Goal: Transaction & Acquisition: Purchase product/service

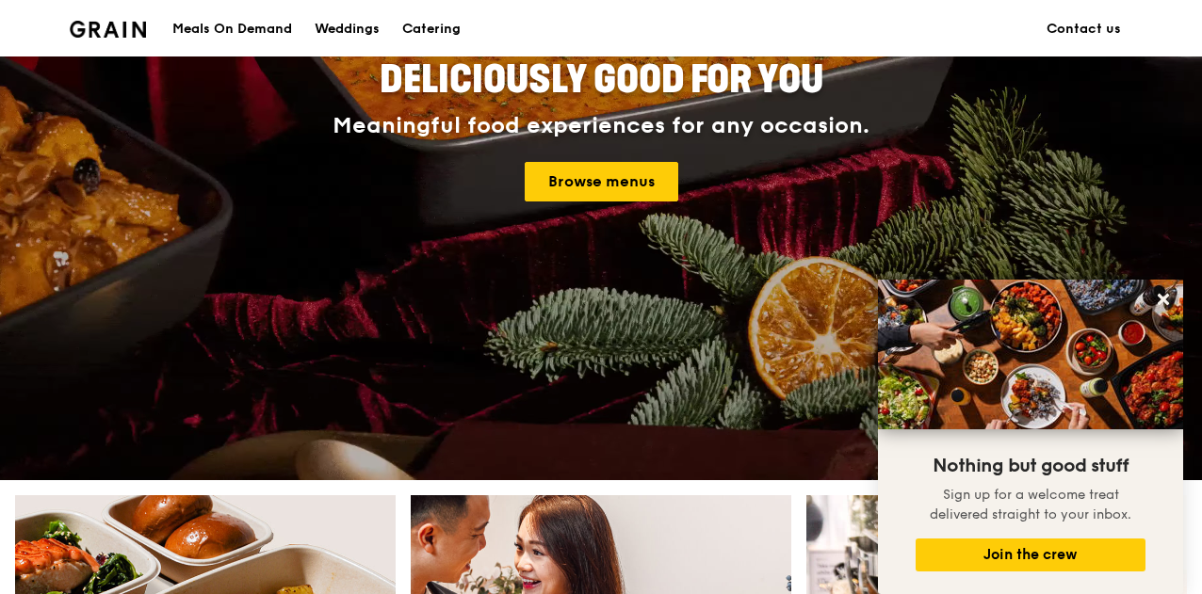
scroll to position [217, 0]
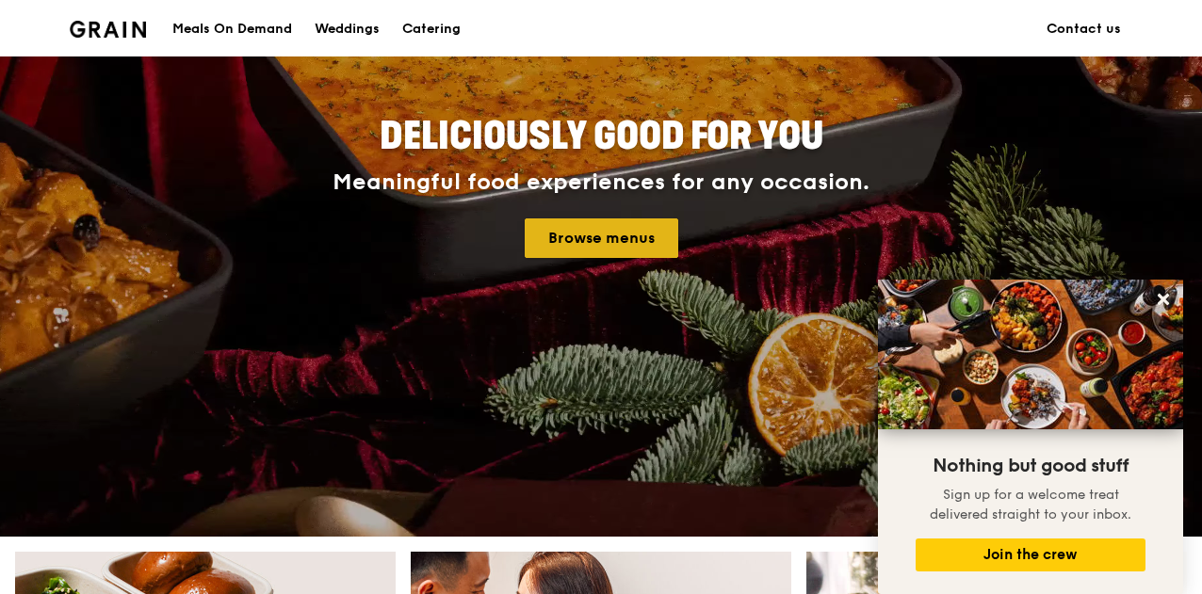
click at [628, 256] on link "Browse menus" at bounding box center [602, 239] width 154 height 40
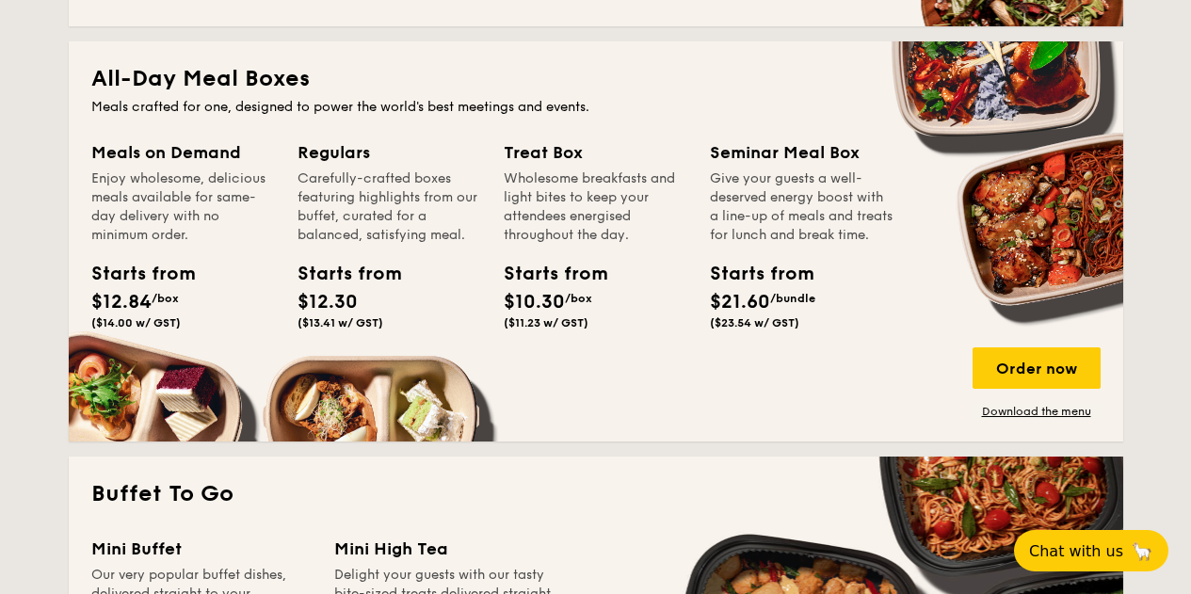
scroll to position [1227, 0]
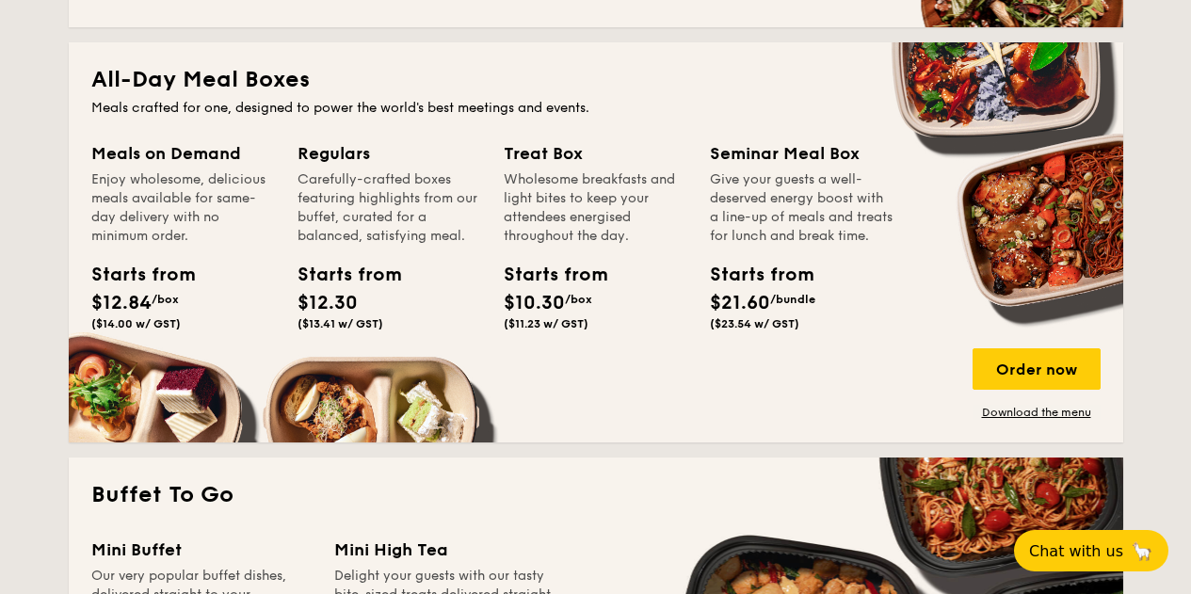
click at [122, 312] on span "$12.84" at bounding box center [121, 303] width 60 height 23
click at [127, 386] on div "Meals on Demand Enjoy wholesome, delicious meals available for same-day deliver…" at bounding box center [596, 280] width 1010 height 280
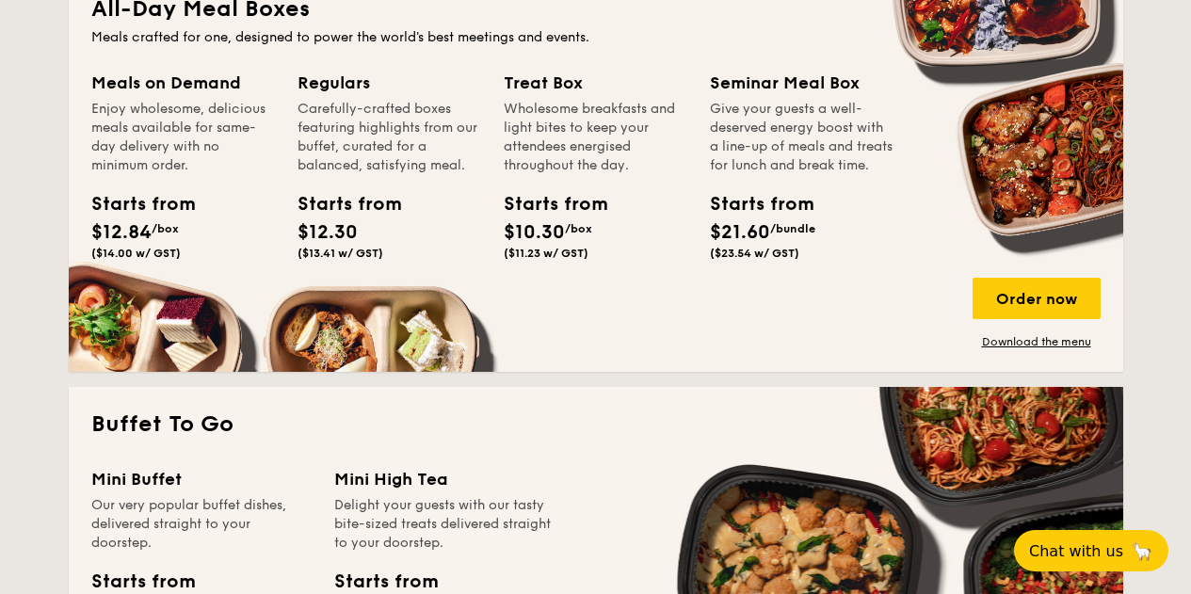
scroll to position [1294, 0]
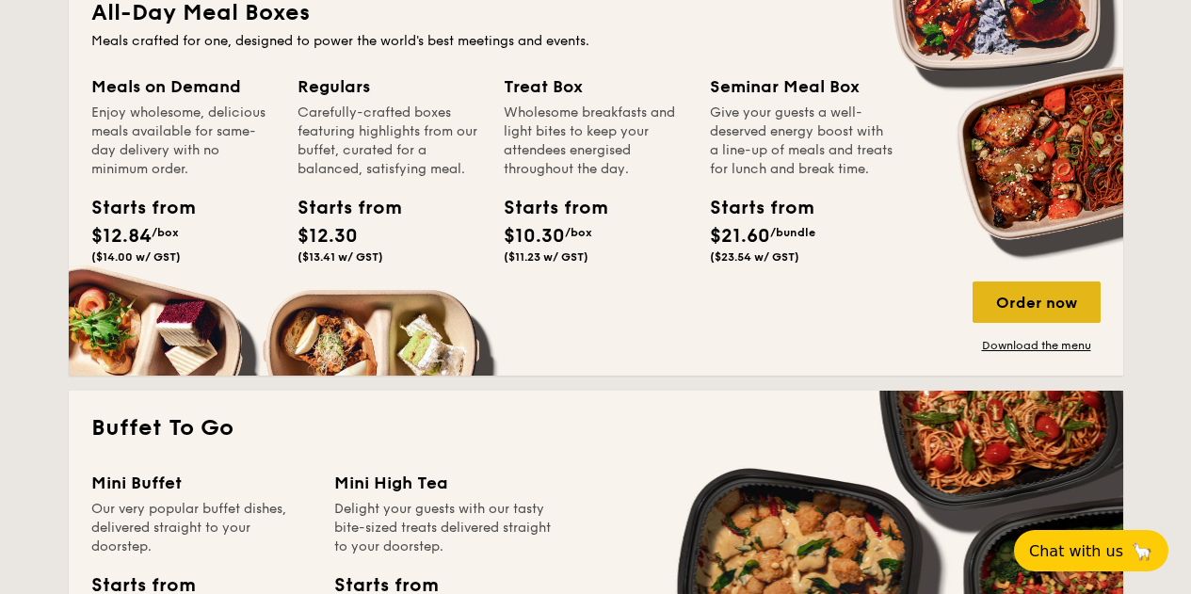
click at [990, 310] on div "Order now" at bounding box center [1037, 302] width 128 height 41
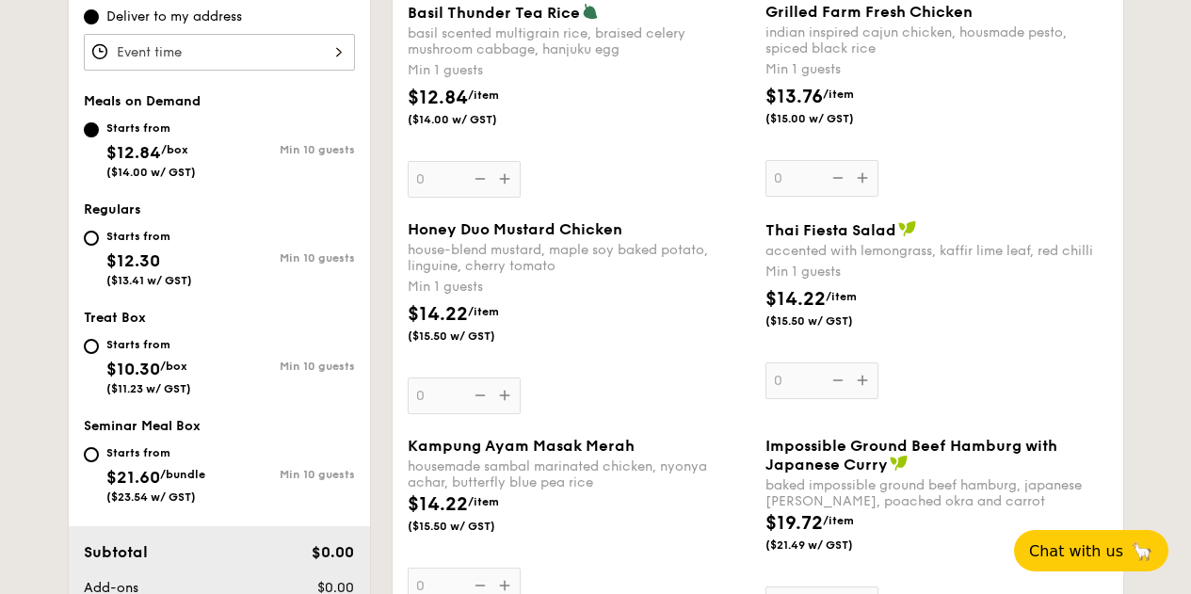
scroll to position [637, 0]
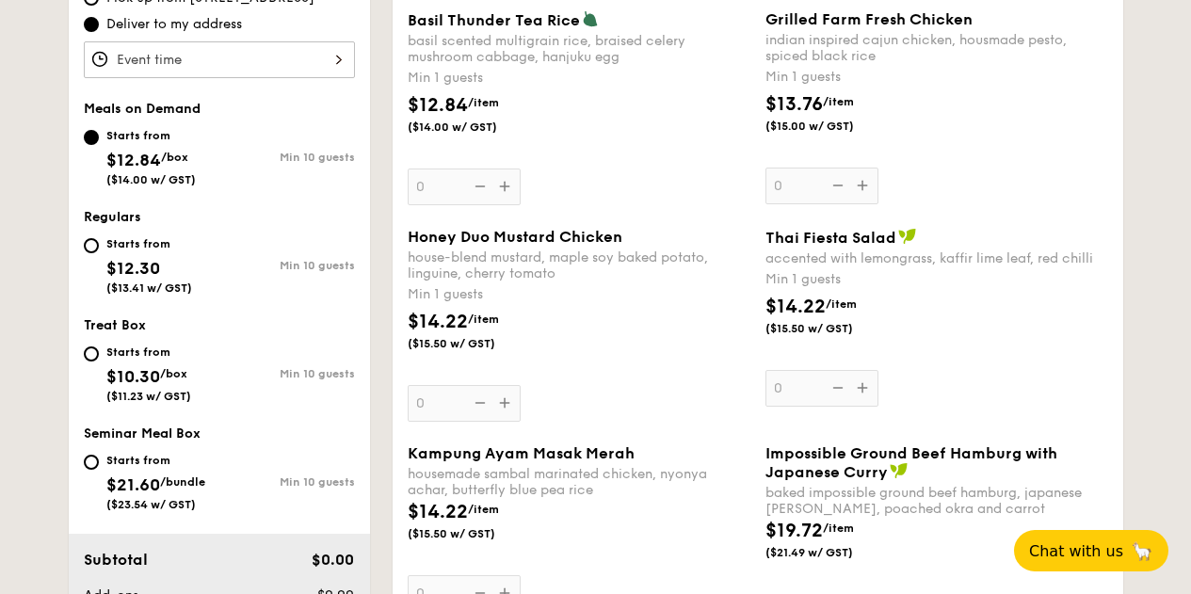
drag, startPoint x: 815, startPoint y: 300, endPoint x: 812, endPoint y: 330, distance: 30.3
click at [812, 329] on span "($15.50 w/ GST)" at bounding box center [830, 328] width 128 height 15
click at [812, 370] on input "0" at bounding box center [822, 388] width 113 height 37
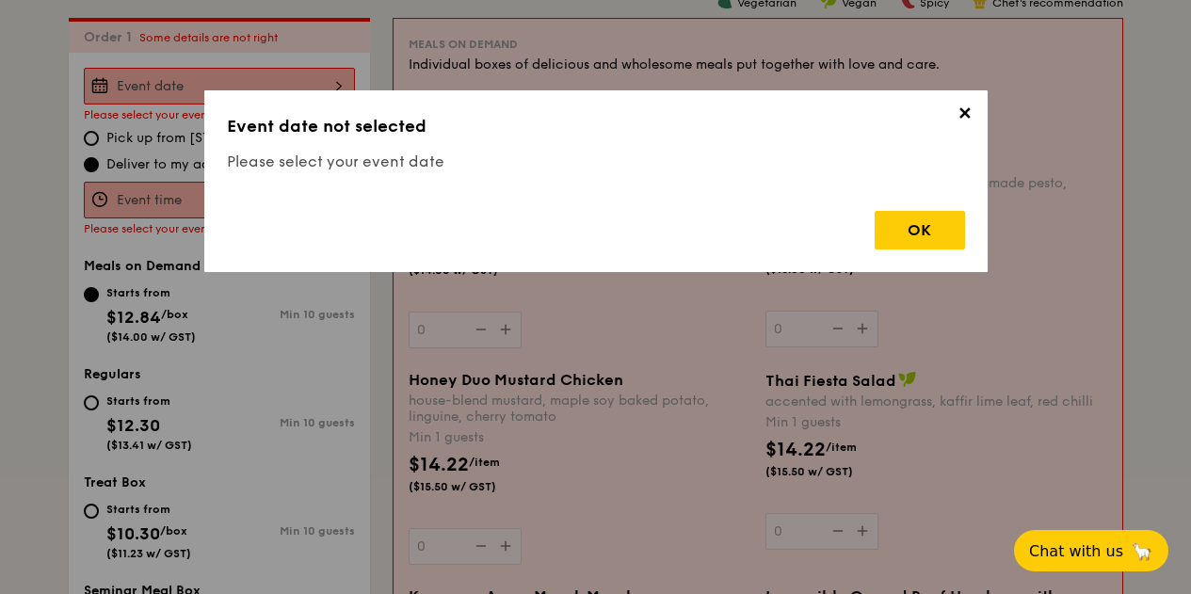
scroll to position [503, 0]
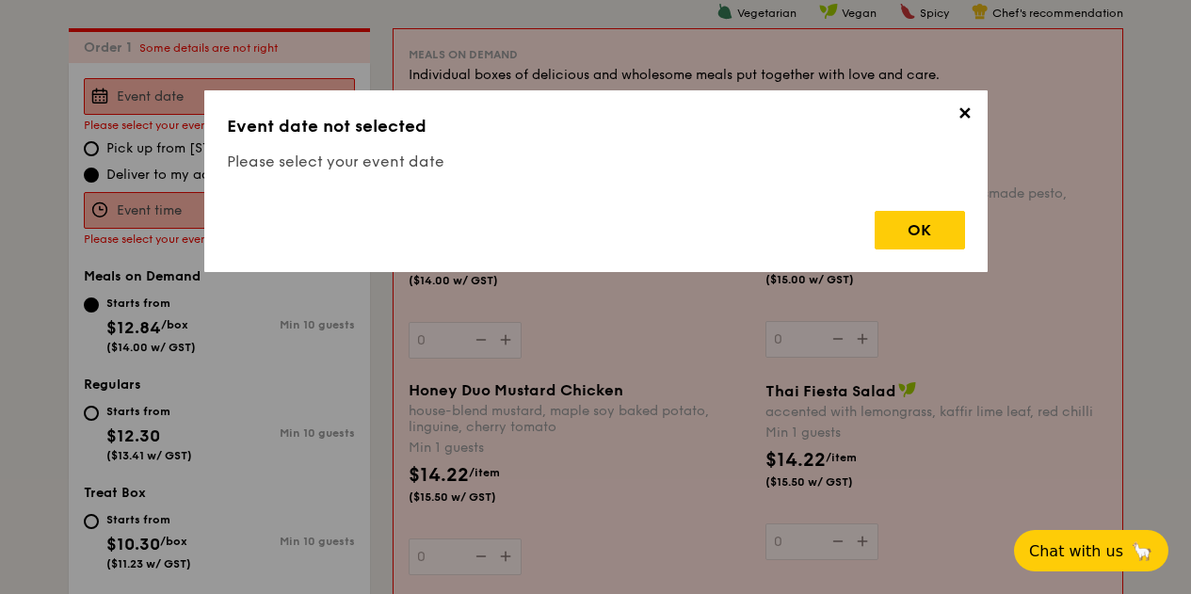
click at [959, 109] on span "✕" at bounding box center [965, 117] width 26 height 26
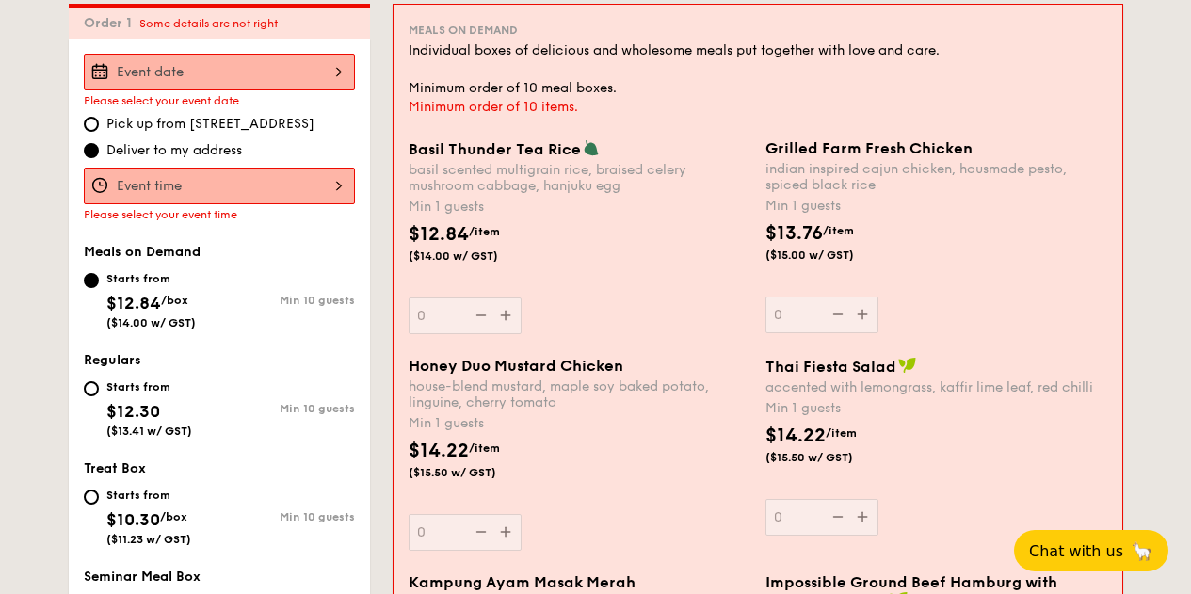
scroll to position [551, 0]
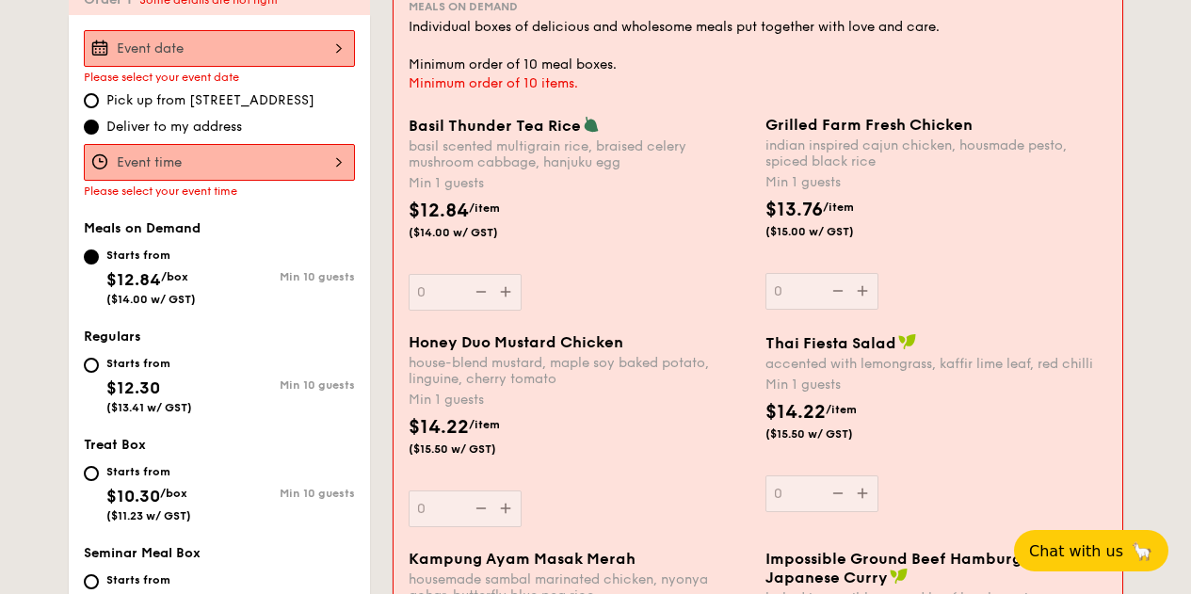
click at [288, 44] on input "Basil Thunder Tea [PERSON_NAME] scented multigrain rice, braised celery mushroo…" at bounding box center [219, 48] width 271 height 37
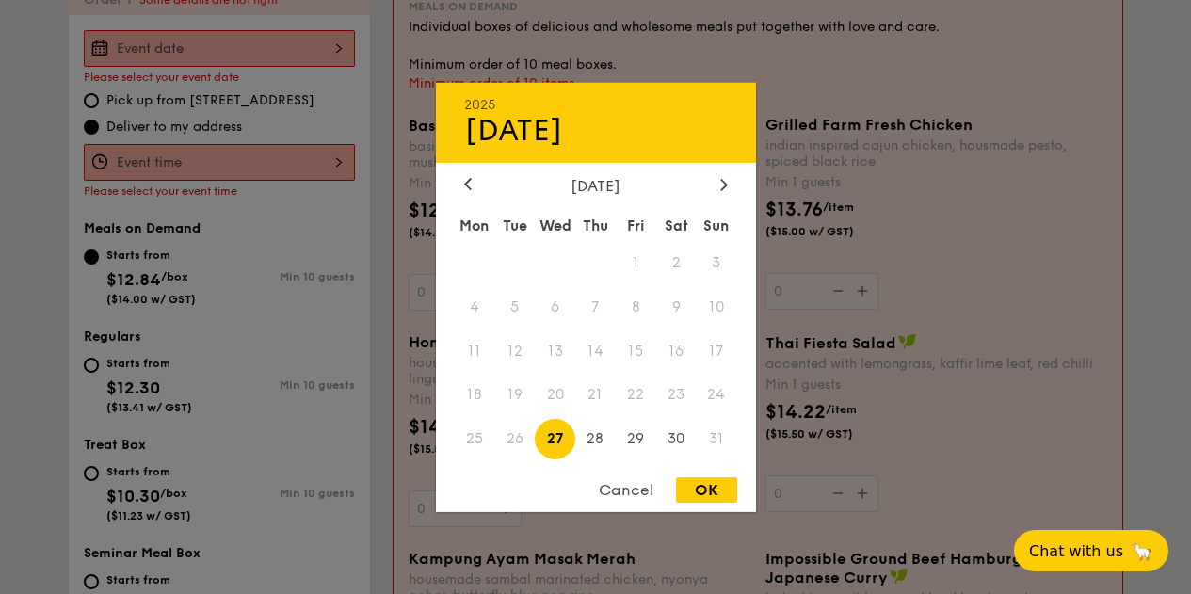
click at [554, 431] on span "27" at bounding box center [555, 439] width 41 height 41
click at [688, 489] on div "OK" at bounding box center [706, 490] width 61 height 25
type input "[DATE]"
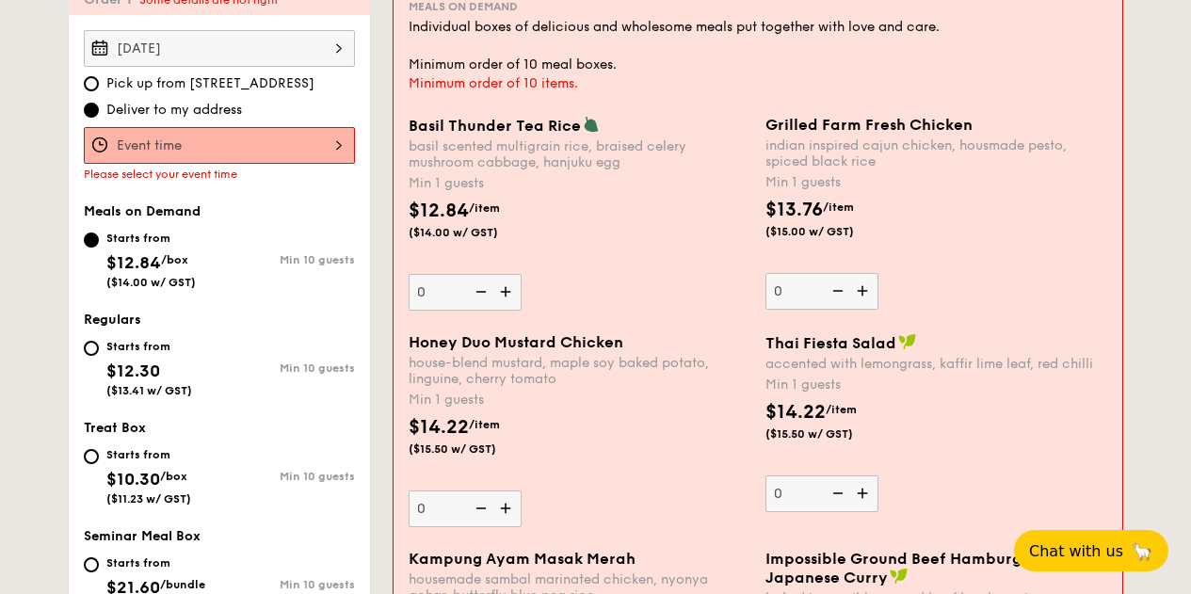
click at [246, 136] on input "Basil Thunder Tea [PERSON_NAME] scented multigrain rice, braised celery mushroo…" at bounding box center [219, 145] width 271 height 37
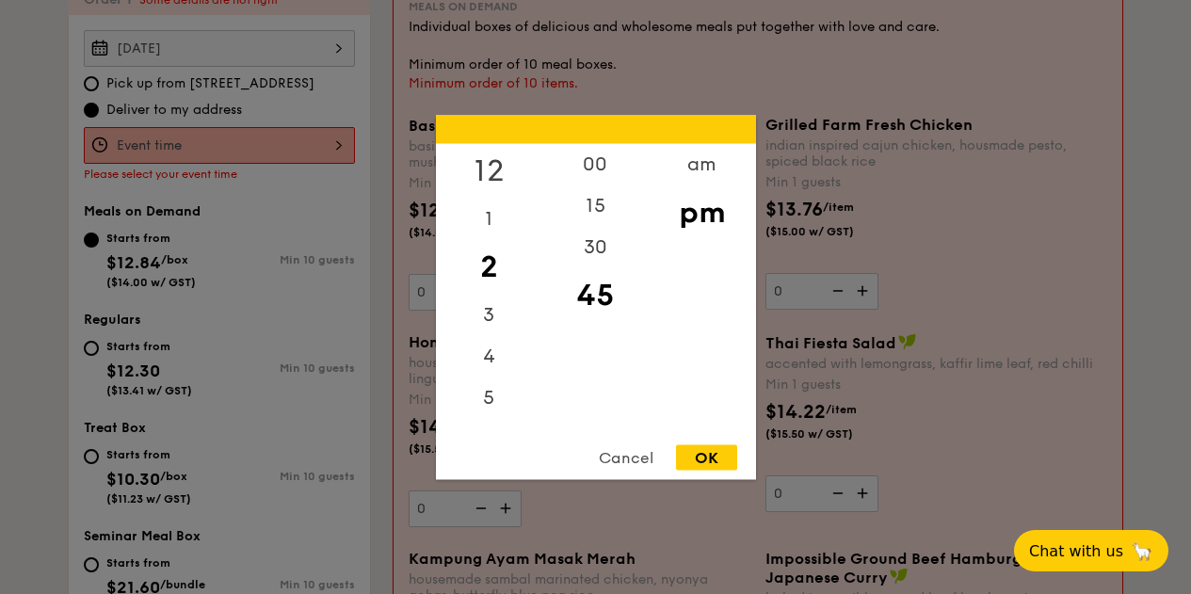
click at [507, 165] on div "12" at bounding box center [489, 170] width 106 height 55
click at [590, 169] on div "00" at bounding box center [596, 170] width 106 height 55
click at [691, 457] on div "OK" at bounding box center [706, 457] width 61 height 25
type input "12:00PM"
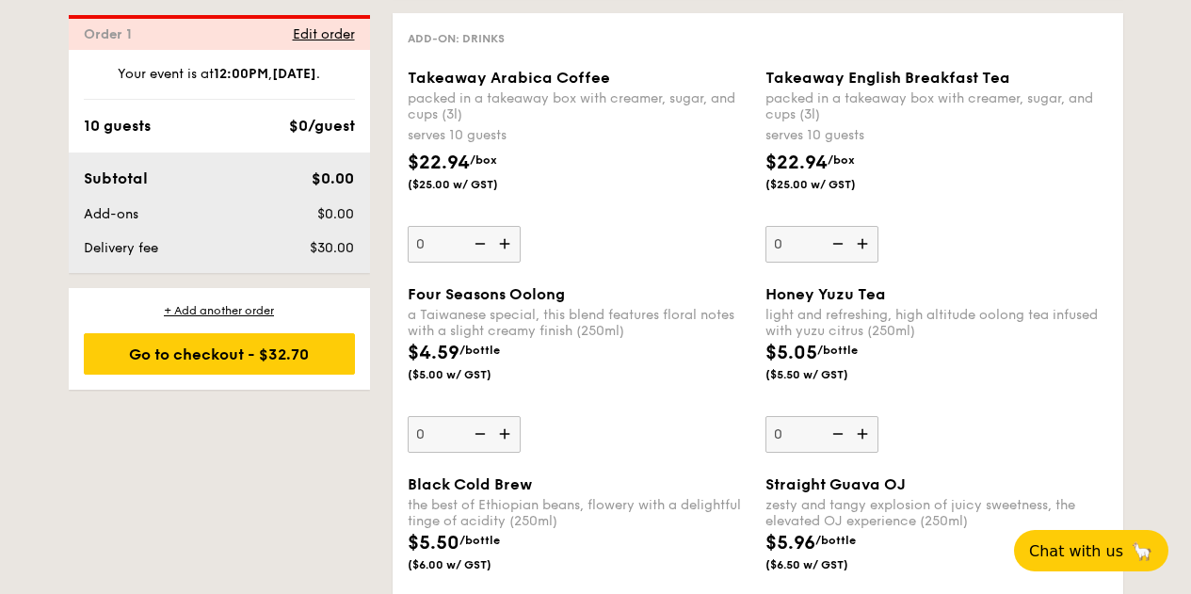
scroll to position [2497, 0]
